Goal: Information Seeking & Learning: Learn about a topic

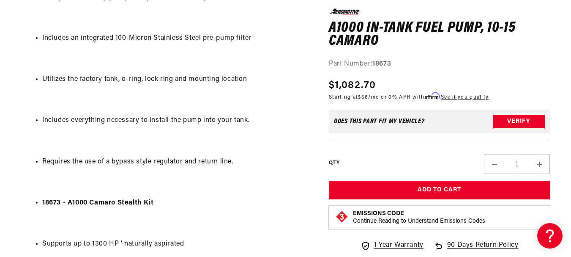
scroll to position [696, 0]
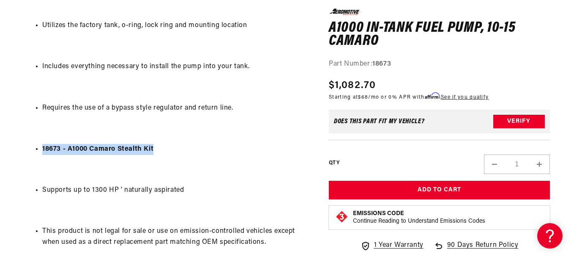
drag, startPoint x: 160, startPoint y: 146, endPoint x: 43, endPoint y: 145, distance: 117.1
click at [43, 145] on li "18673 - A1000 Camaro Stealth Kit" at bounding box center [175, 149] width 266 height 11
copy strong "18673 - A1000 Camaro Stealth Kit"
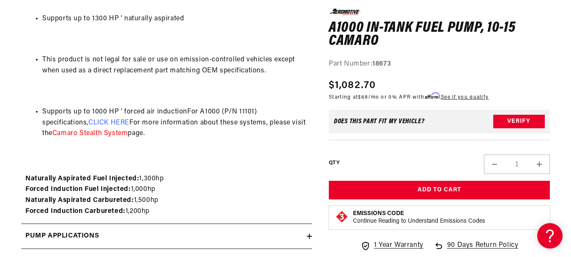
scroll to position [971, 0]
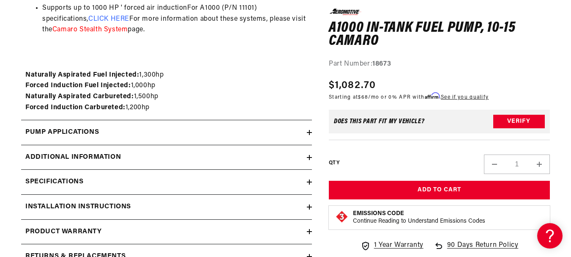
click at [310, 158] on icon at bounding box center [309, 157] width 5 height 5
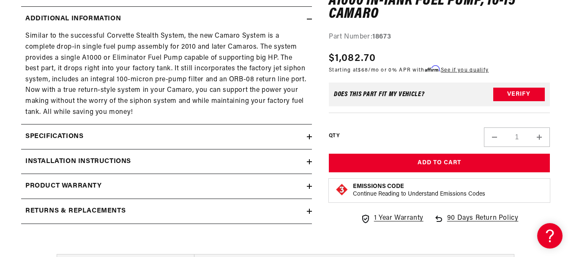
scroll to position [1113, 0]
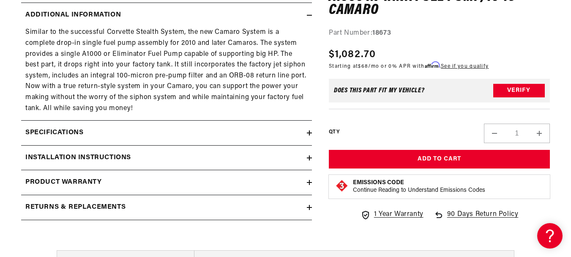
click at [310, 131] on icon at bounding box center [310, 132] width 0 height 5
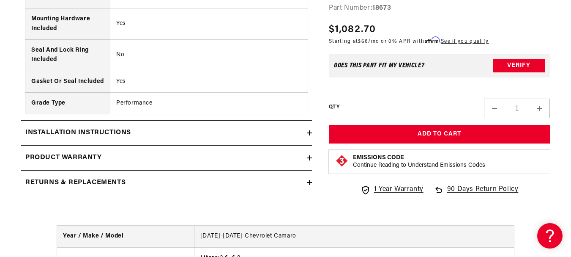
scroll to position [1807, 0]
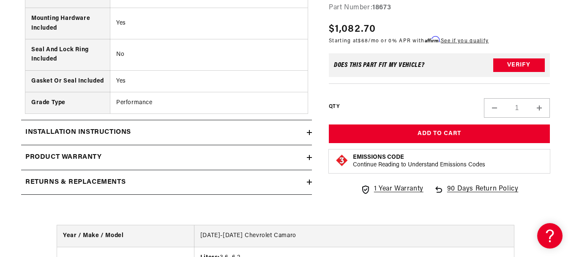
click at [310, 131] on icon at bounding box center [310, 132] width 0 height 5
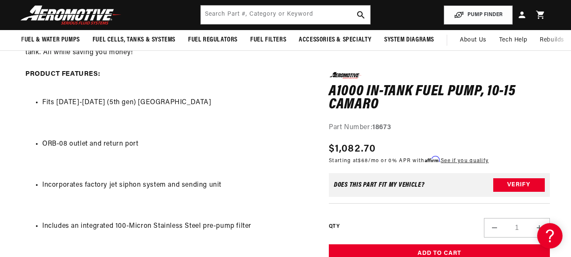
scroll to position [454, 0]
